Goal: Register for event/course

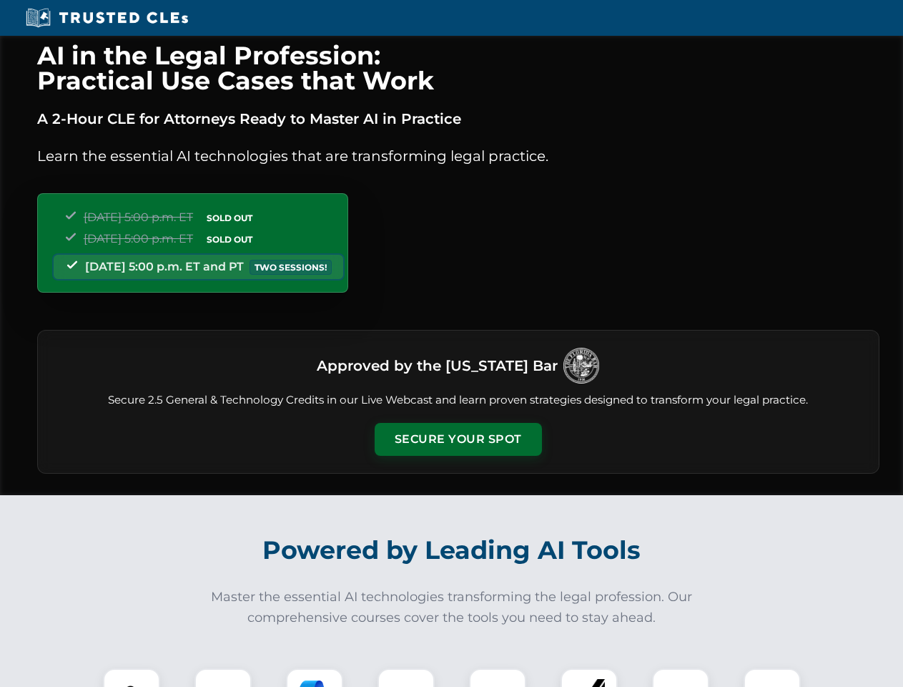
click at [458, 439] on button "Secure Your Spot" at bounding box center [458, 439] width 167 height 33
click at [132, 677] on img at bounding box center [131, 696] width 41 height 41
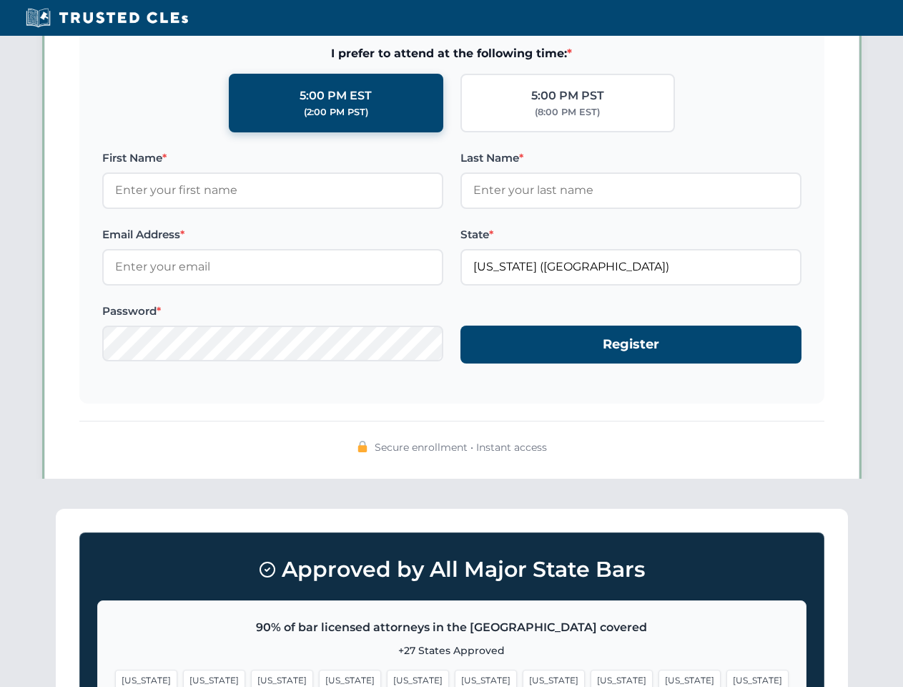
click at [523, 677] on span "[US_STATE]" at bounding box center [554, 679] width 62 height 21
click at [659, 677] on span "[US_STATE]" at bounding box center [690, 679] width 62 height 21
